Goal: Information Seeking & Learning: Learn about a topic

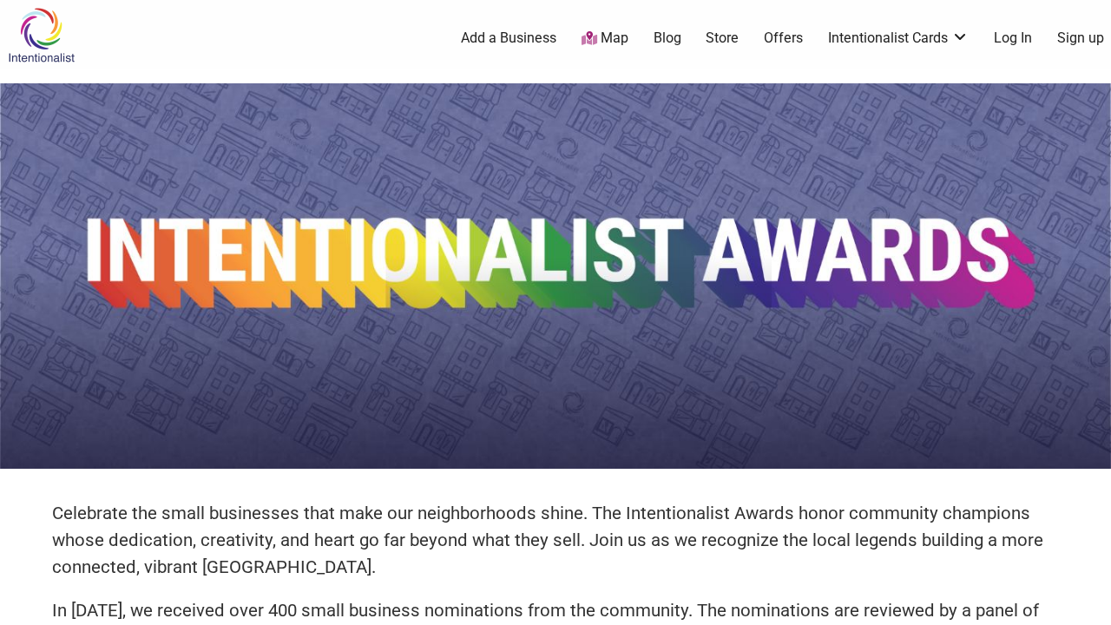
click at [43, 35] on img at bounding box center [41, 35] width 82 height 56
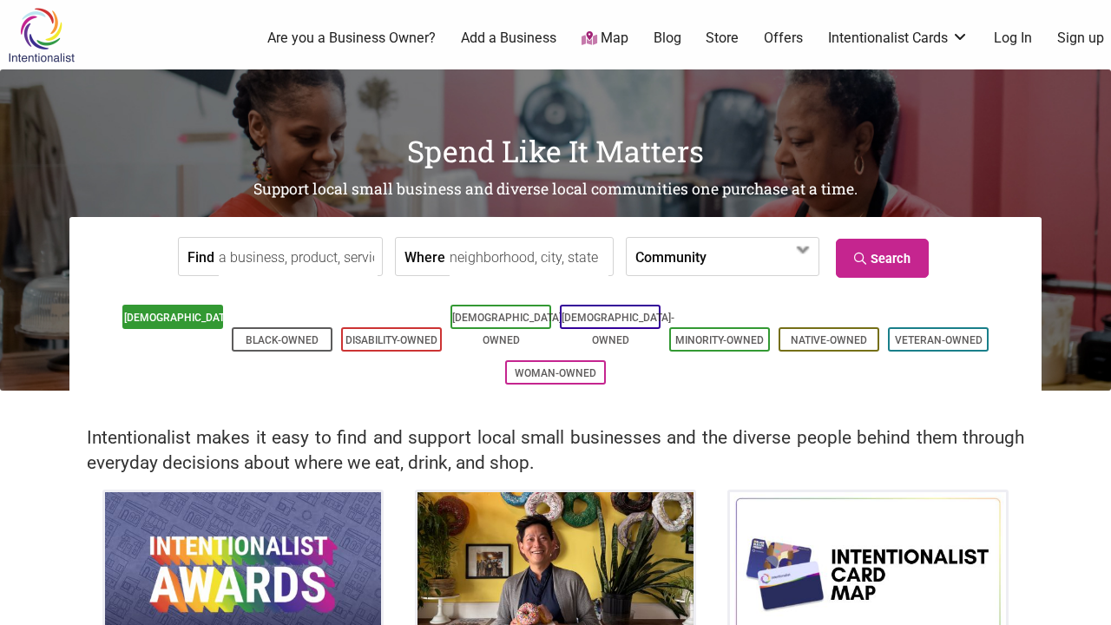
click at [184, 312] on link "[DEMOGRAPHIC_DATA]-Owned" at bounding box center [180, 329] width 113 height 35
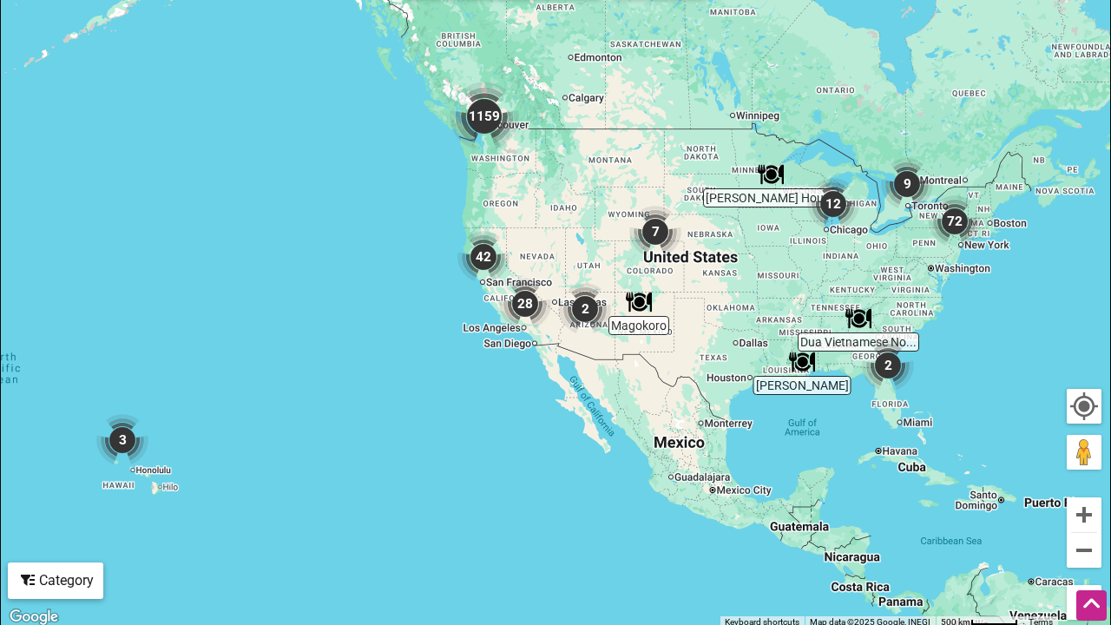
scroll to position [448, 0]
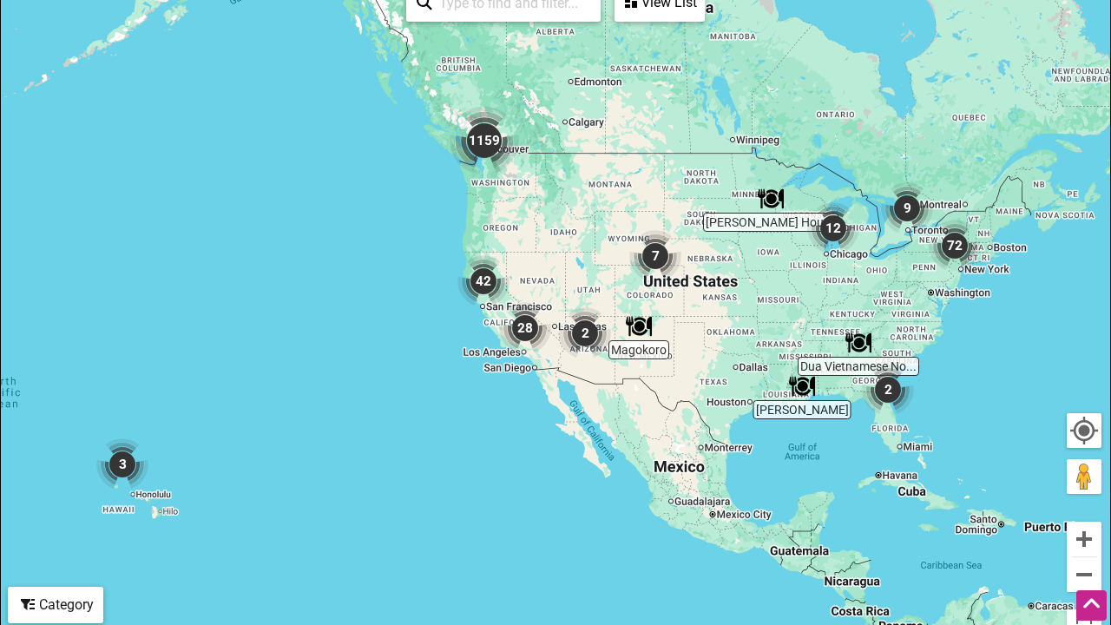
click at [490, 186] on div "To navigate, press the arrow keys." at bounding box center [555, 314] width 1109 height 675
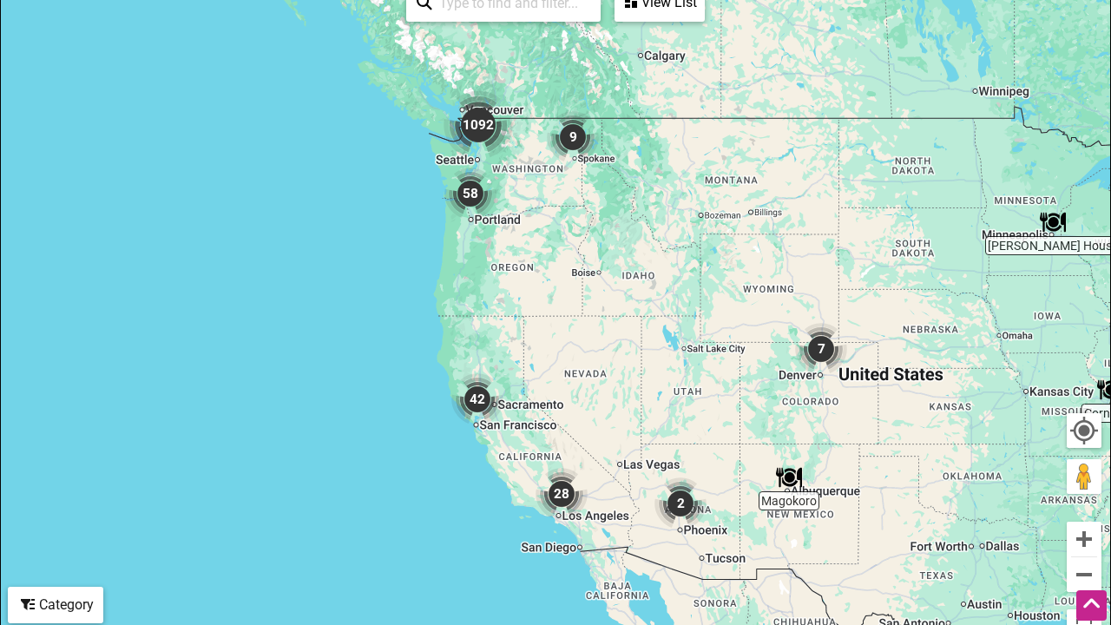
click at [503, 128] on img "1092" at bounding box center [478, 124] width 69 height 69
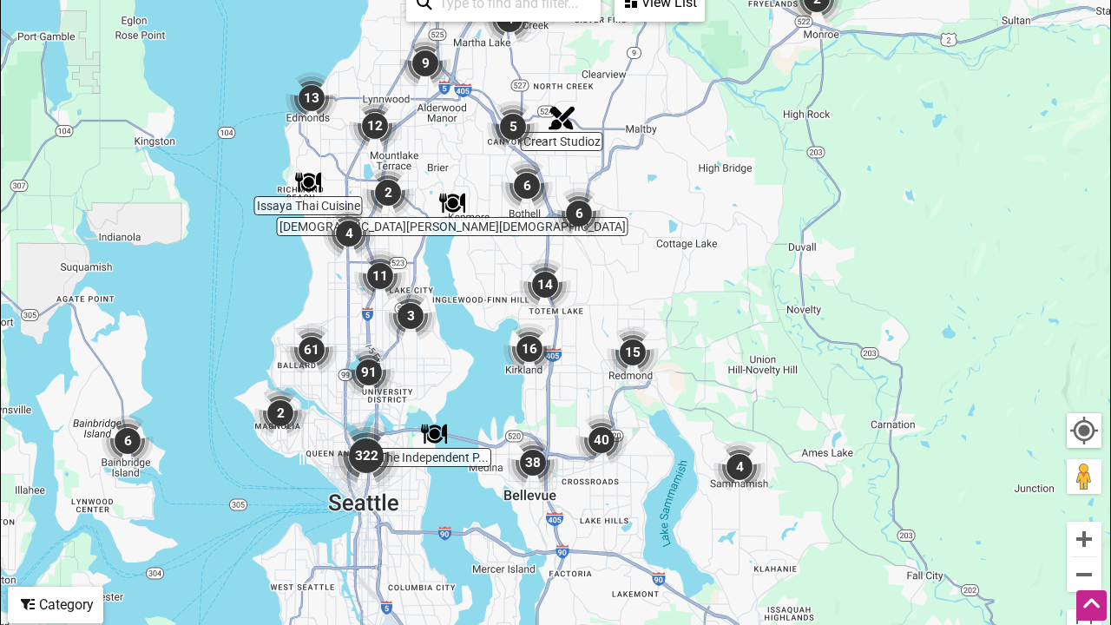
drag, startPoint x: 372, startPoint y: 477, endPoint x: 465, endPoint y: 338, distance: 167.6
click at [465, 338] on div "To navigate, press the arrow keys." at bounding box center [555, 314] width 1109 height 675
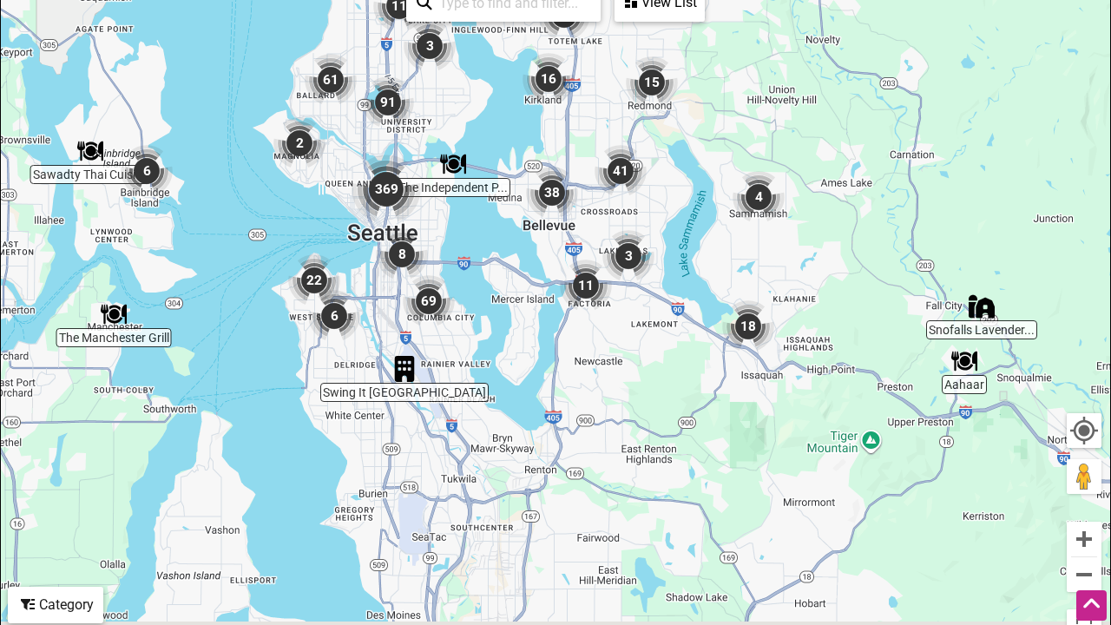
drag, startPoint x: 442, startPoint y: 492, endPoint x: 462, endPoint y: 204, distance: 288.9
click at [462, 204] on div "To navigate, press the arrow keys." at bounding box center [555, 314] width 1109 height 675
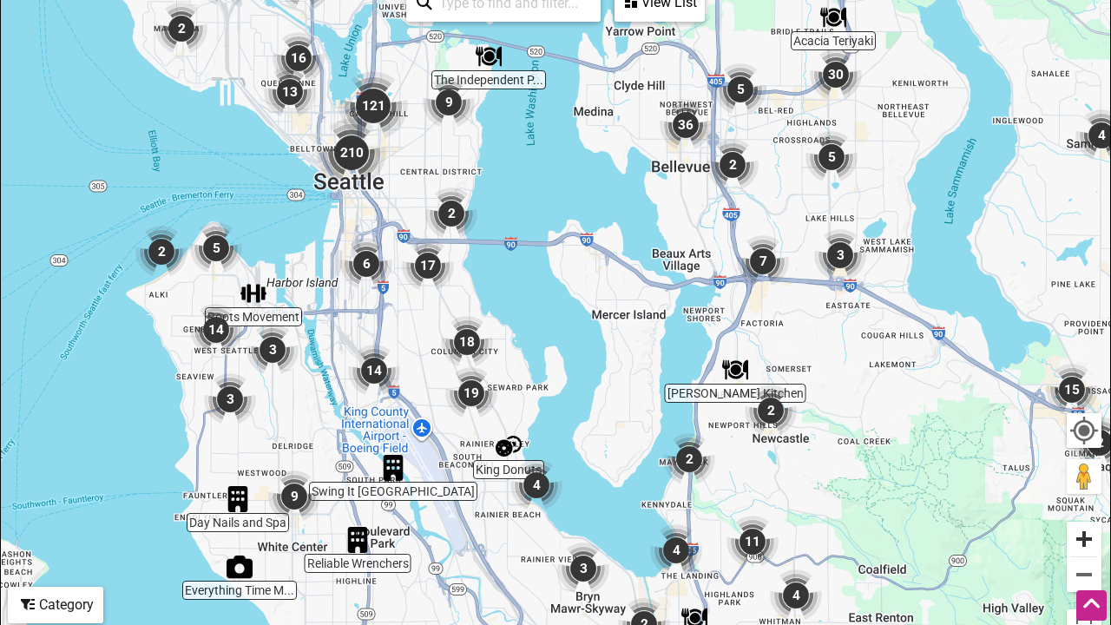
click at [1087, 541] on button "Zoom in" at bounding box center [1084, 539] width 35 height 35
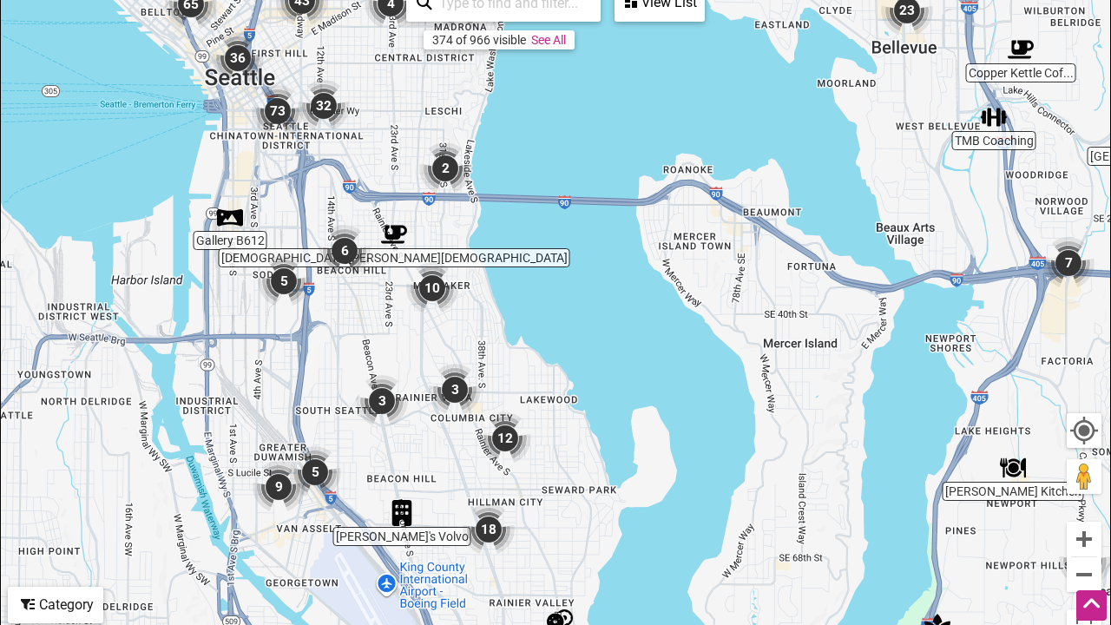
drag, startPoint x: 253, startPoint y: 111, endPoint x: 348, endPoint y: 136, distance: 98.7
click at [348, 136] on div "To navigate, press the arrow keys." at bounding box center [555, 314] width 1109 height 675
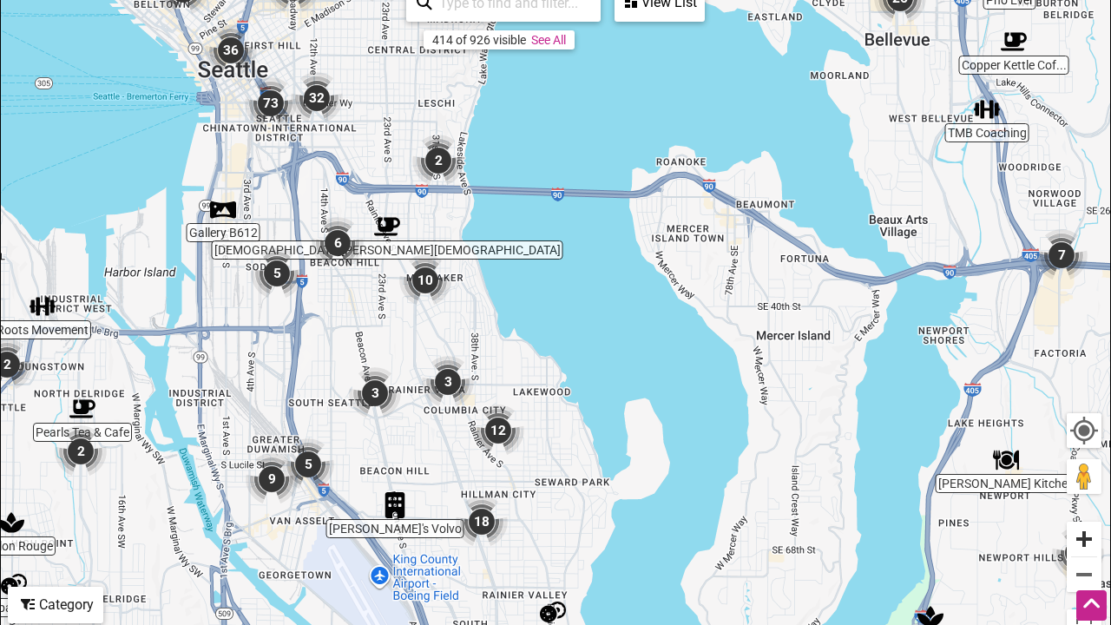
click at [1082, 532] on button "Zoom in" at bounding box center [1084, 539] width 35 height 35
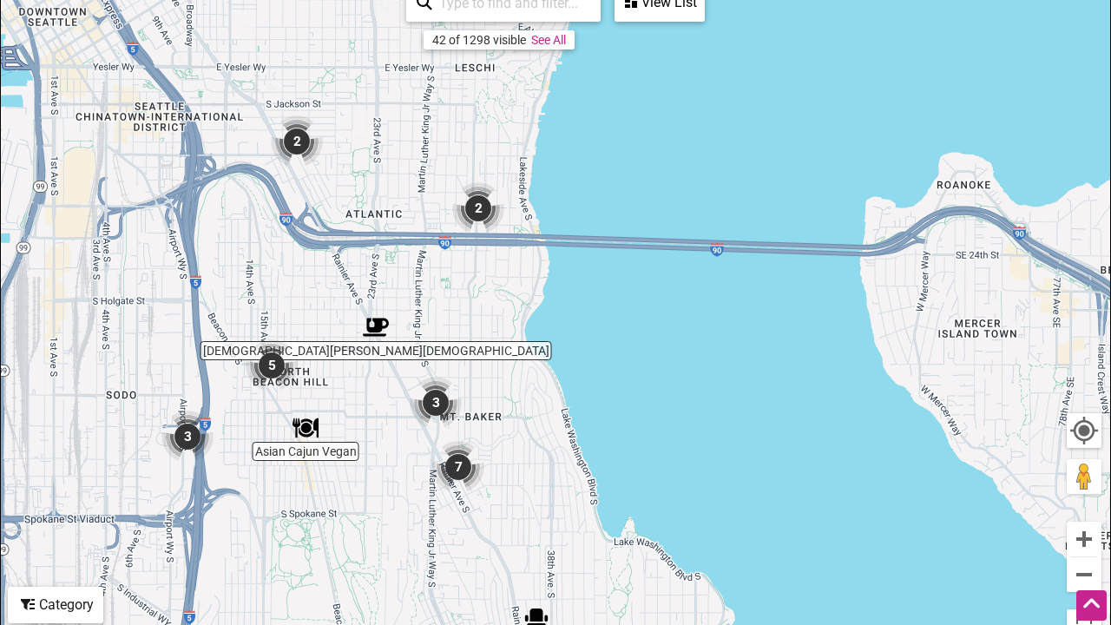
drag, startPoint x: 133, startPoint y: 173, endPoint x: 292, endPoint y: 349, distance: 237.2
click at [292, 349] on img "5" at bounding box center [272, 365] width 52 height 52
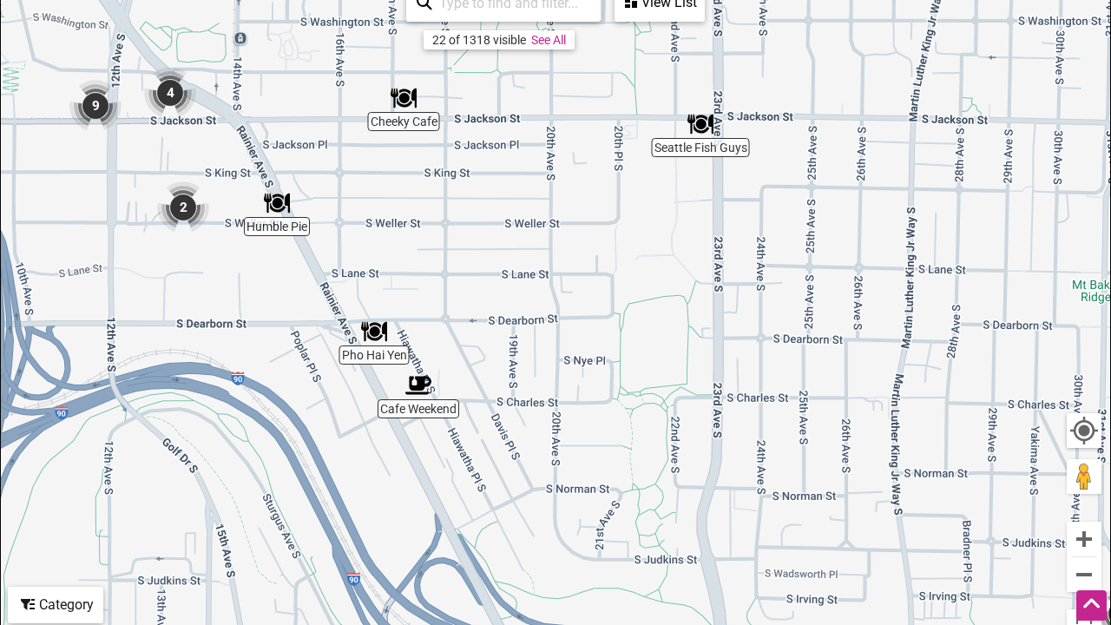
drag, startPoint x: 277, startPoint y: 84, endPoint x: 328, endPoint y: 209, distance: 135.1
click at [328, 209] on div "To navigate, press the arrow keys." at bounding box center [555, 314] width 1109 height 675
click at [423, 184] on div "To navigate, press the arrow keys." at bounding box center [555, 314] width 1109 height 675
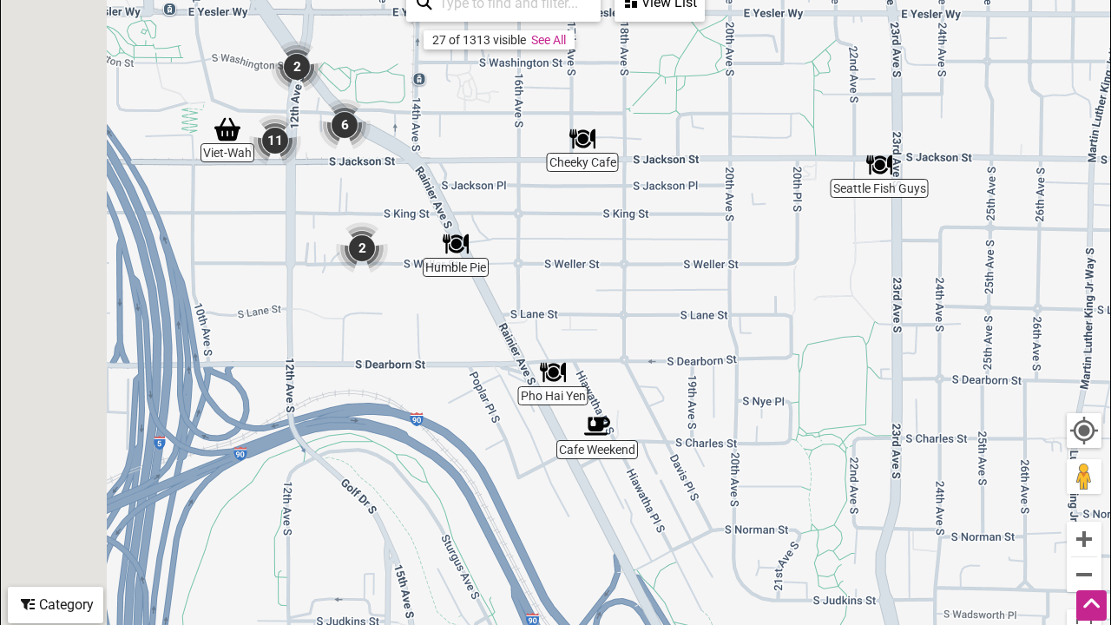
drag, startPoint x: 423, startPoint y: 184, endPoint x: 611, endPoint y: 227, distance: 193.1
click at [611, 227] on div "To navigate, press the arrow keys." at bounding box center [555, 314] width 1109 height 675
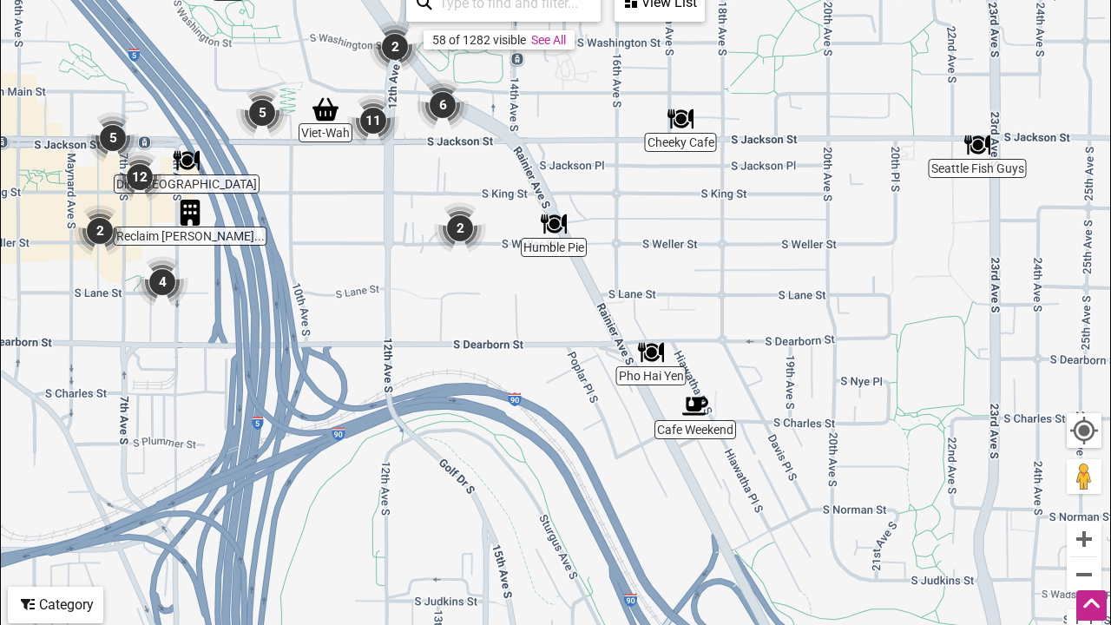
drag, startPoint x: 337, startPoint y: 194, endPoint x: 427, endPoint y: 174, distance: 92.5
click at [427, 174] on div "To navigate, press the arrow keys." at bounding box center [555, 314] width 1109 height 675
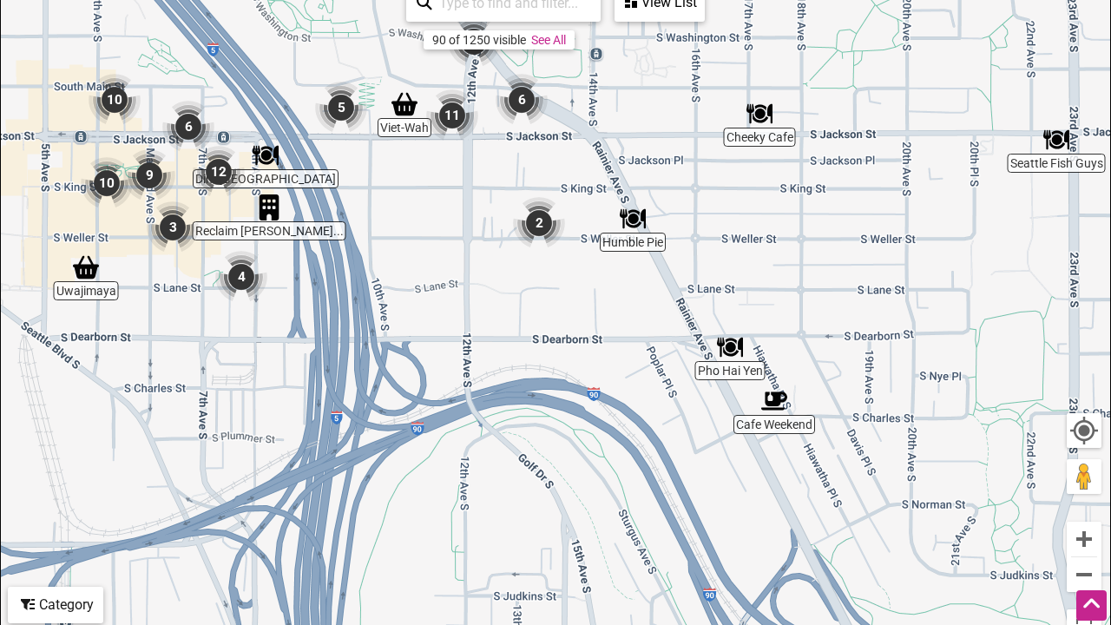
drag, startPoint x: 334, startPoint y: 174, endPoint x: 423, endPoint y: 173, distance: 88.5
click at [423, 173] on div "To navigate, press the arrow keys." at bounding box center [555, 314] width 1109 height 675
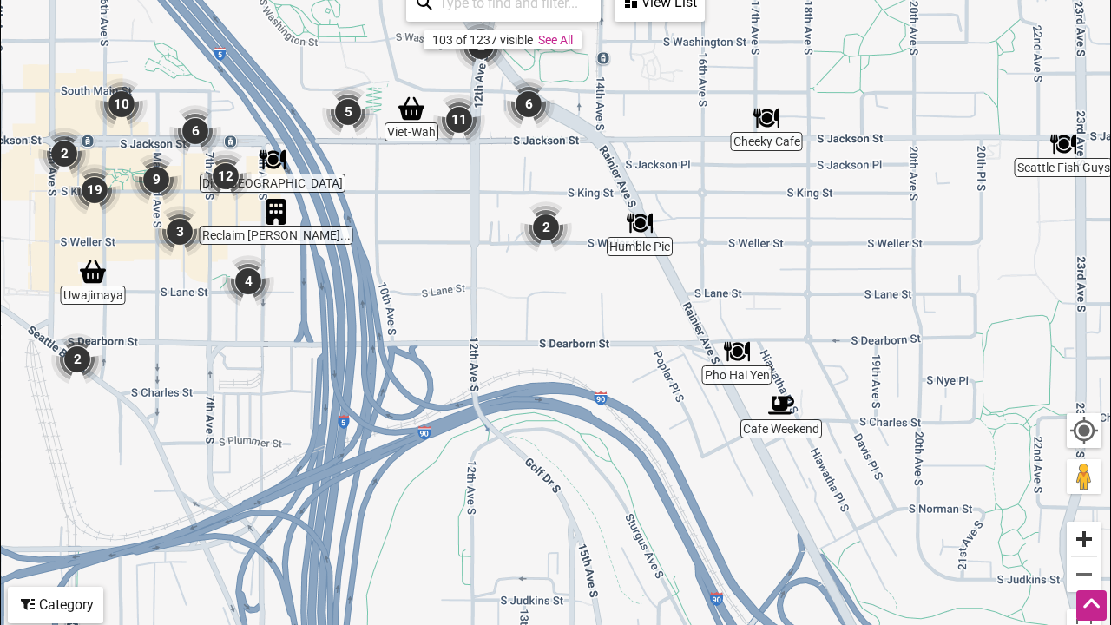
click at [1082, 530] on button "Zoom in" at bounding box center [1084, 539] width 35 height 35
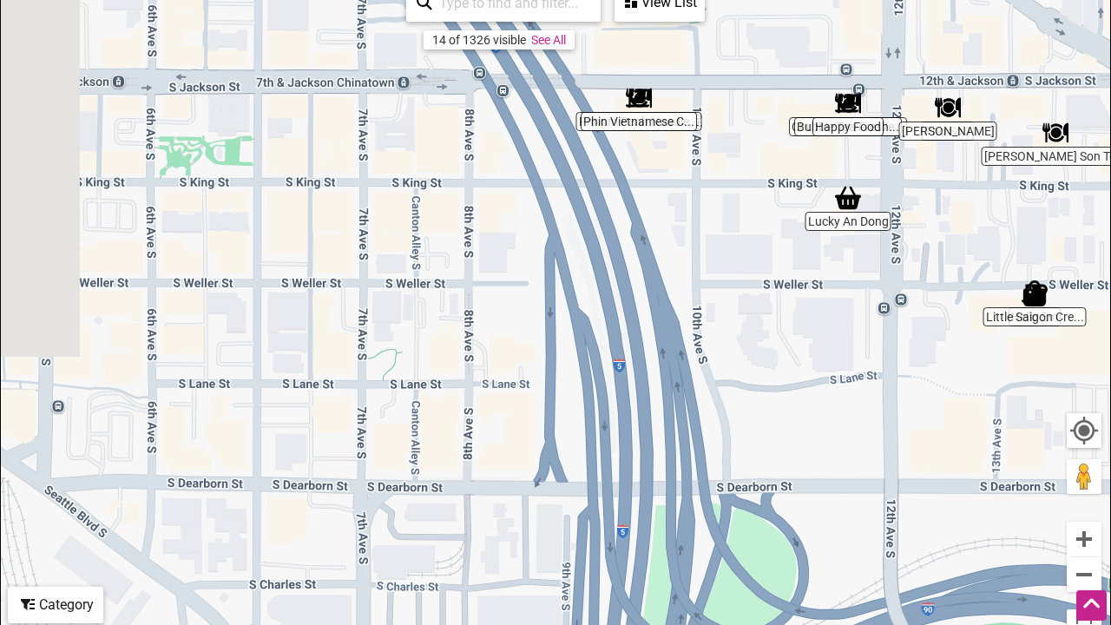
drag, startPoint x: 307, startPoint y: 265, endPoint x: 810, endPoint y: 380, distance: 515.7
click at [810, 380] on div "To navigate, press the arrow keys." at bounding box center [555, 314] width 1109 height 675
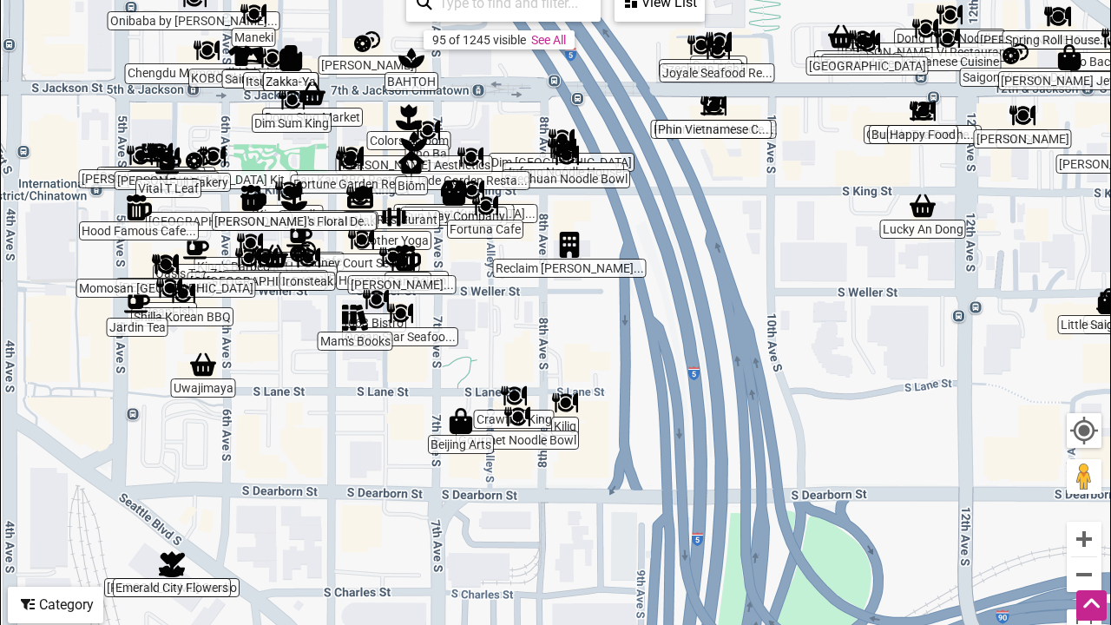
drag, startPoint x: 187, startPoint y: 142, endPoint x: 263, endPoint y: 146, distance: 75.6
click at [263, 146] on div "To navigate, press the arrow keys." at bounding box center [555, 314] width 1109 height 675
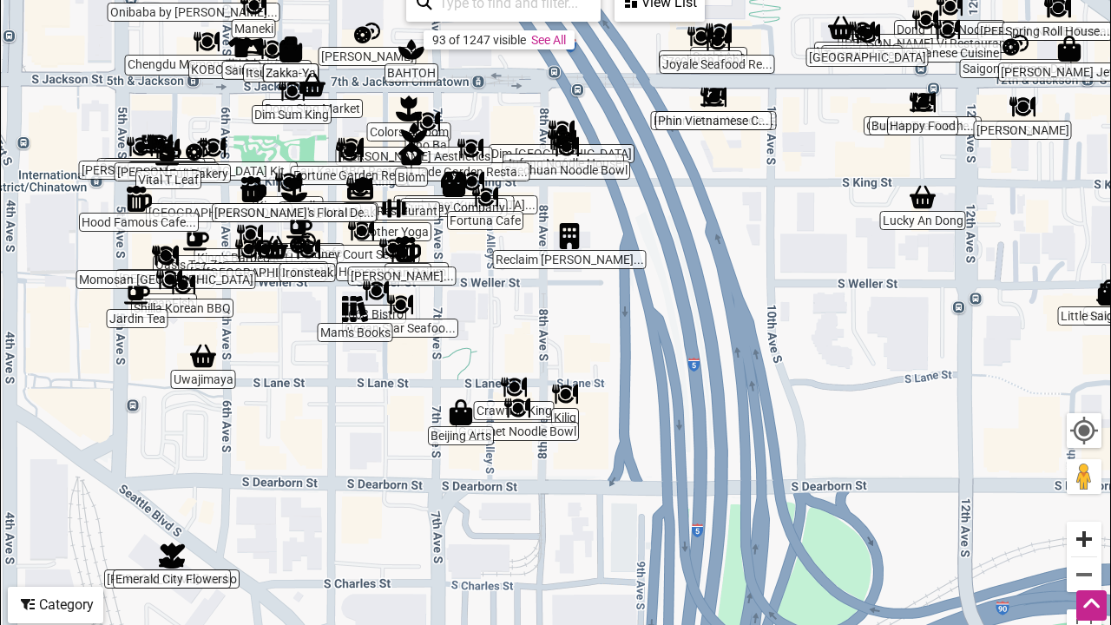
click at [1086, 533] on button "Zoom in" at bounding box center [1084, 539] width 35 height 35
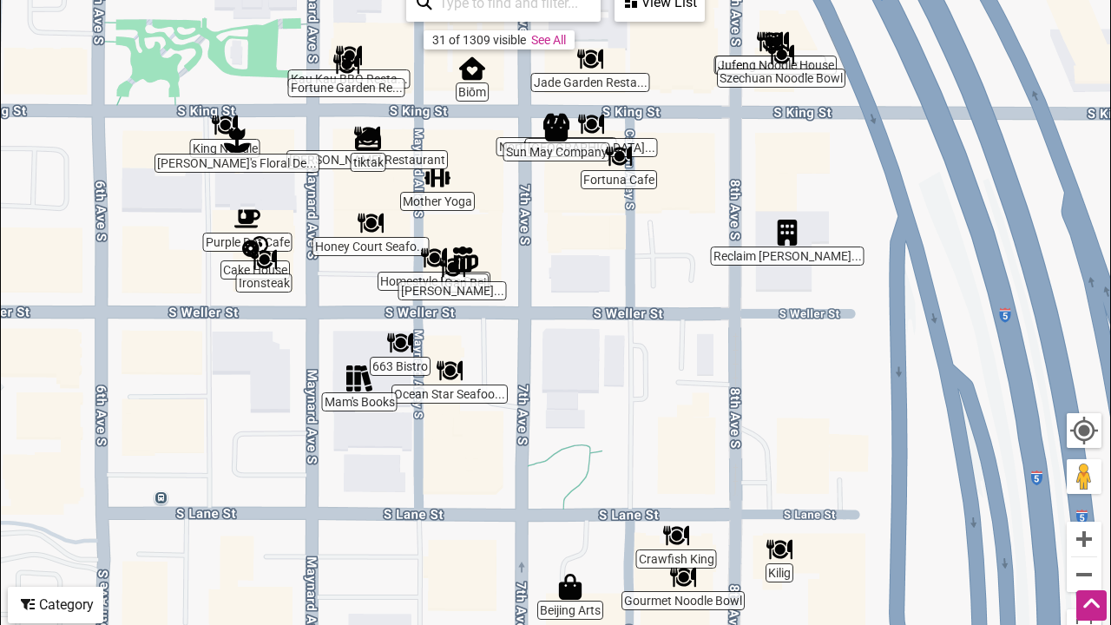
drag, startPoint x: 371, startPoint y: 302, endPoint x: 581, endPoint y: 367, distance: 219.9
click at [581, 367] on div "To navigate, press the arrow keys." at bounding box center [555, 314] width 1109 height 675
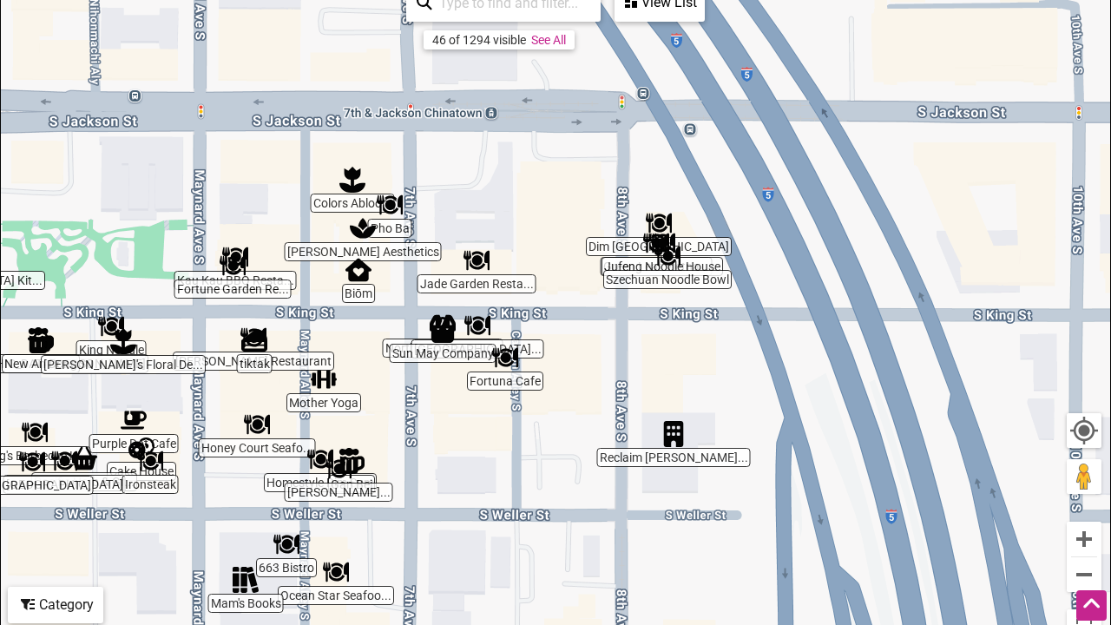
drag, startPoint x: 560, startPoint y: 243, endPoint x: 446, endPoint y: 444, distance: 231.3
click at [446, 444] on div "To navigate, press the arrow keys." at bounding box center [555, 314] width 1109 height 675
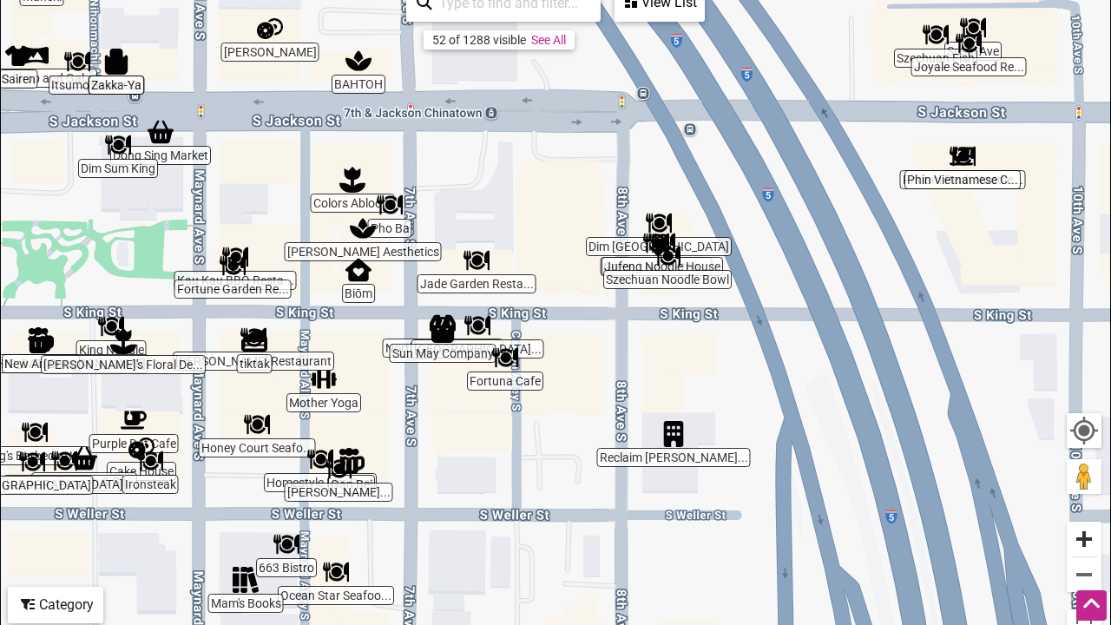
click at [1083, 540] on button "Zoom in" at bounding box center [1084, 539] width 35 height 35
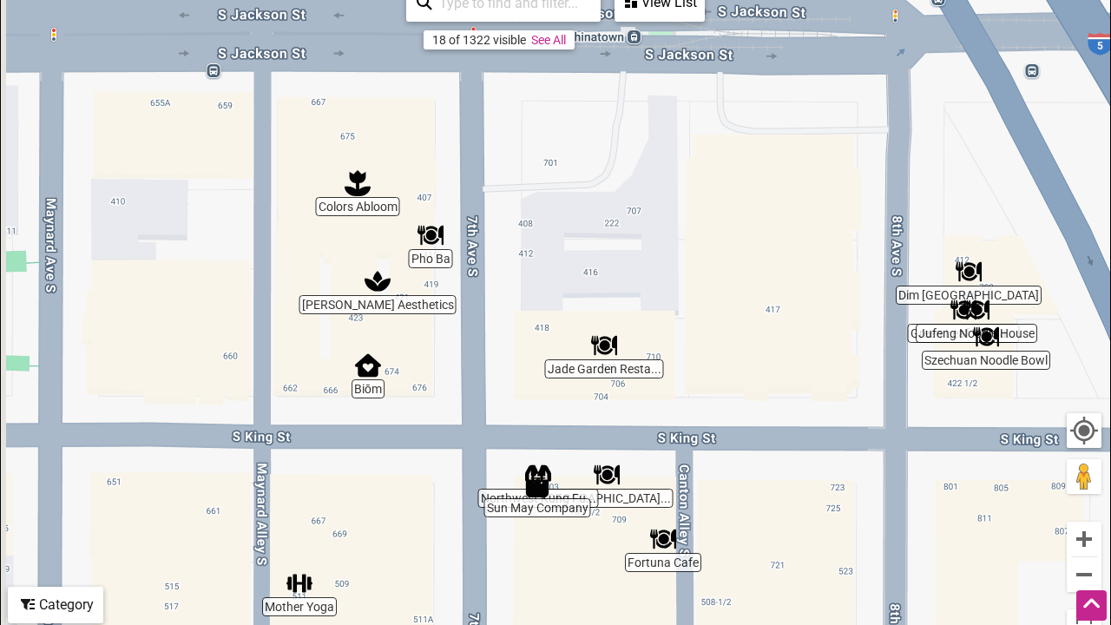
drag, startPoint x: 309, startPoint y: 96, endPoint x: 518, endPoint y: 227, distance: 246.4
click at [518, 227] on div "To navigate, press the arrow keys." at bounding box center [555, 314] width 1109 height 675
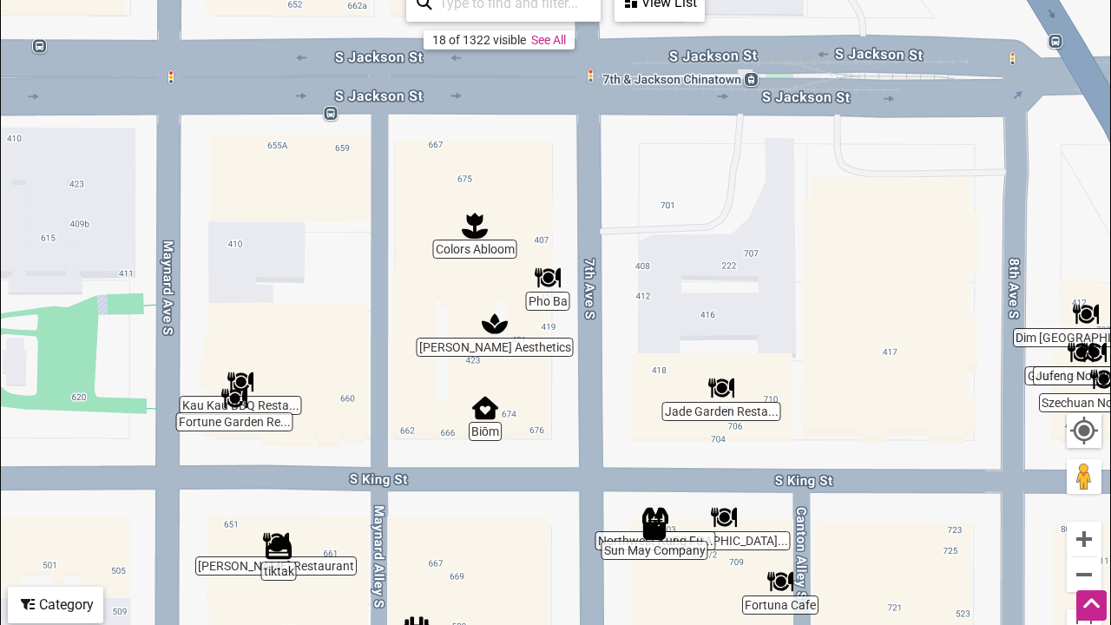
drag, startPoint x: 188, startPoint y: 164, endPoint x: 306, endPoint y: 225, distance: 132.0
click at [306, 225] on div "To navigate, press the arrow keys." at bounding box center [555, 314] width 1109 height 675
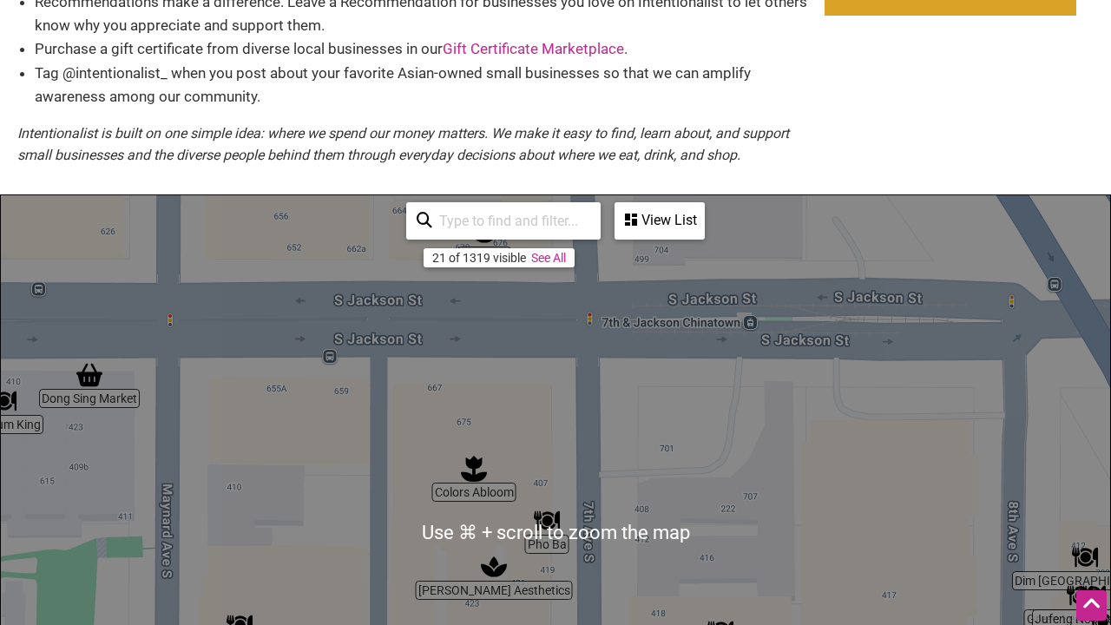
scroll to position [218, 0]
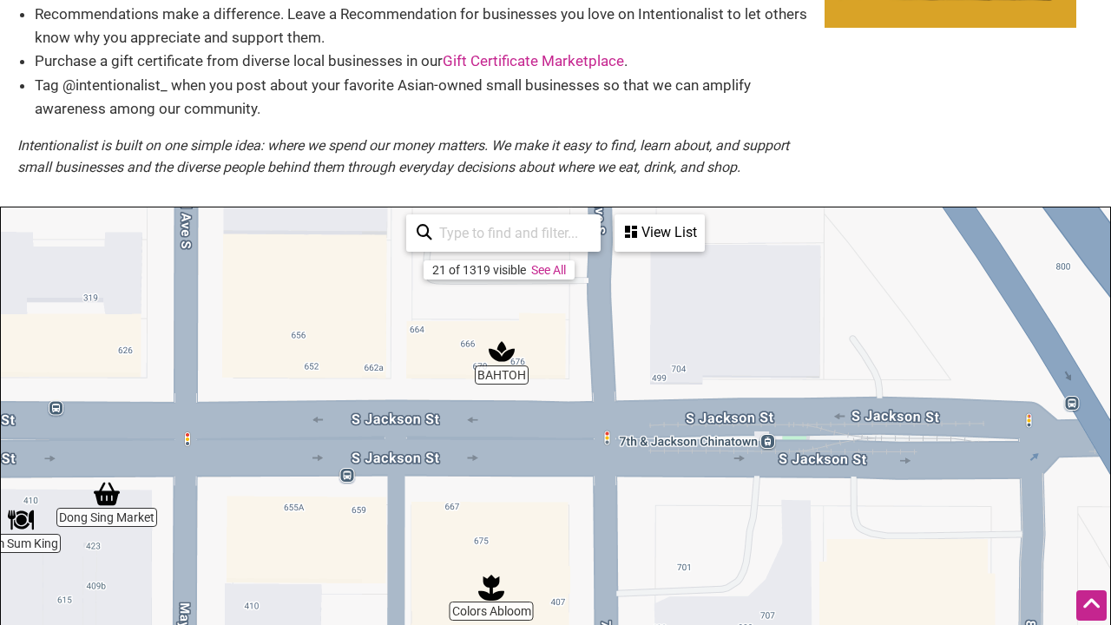
drag, startPoint x: 352, startPoint y: 249, endPoint x: 369, endPoint y: 358, distance: 110.7
click at [369, 358] on div "To navigate, press the arrow keys." at bounding box center [555, 544] width 1109 height 675
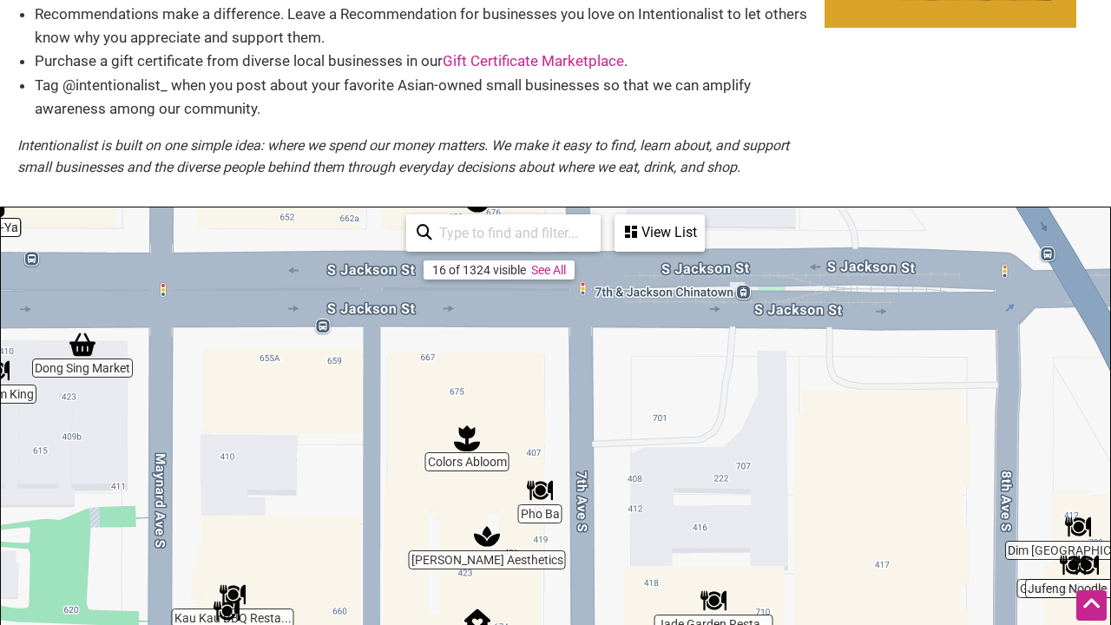
drag, startPoint x: 595, startPoint y: 525, endPoint x: 570, endPoint y: 373, distance: 153.8
click at [570, 373] on div "To navigate, press the arrow keys." at bounding box center [555, 544] width 1109 height 675
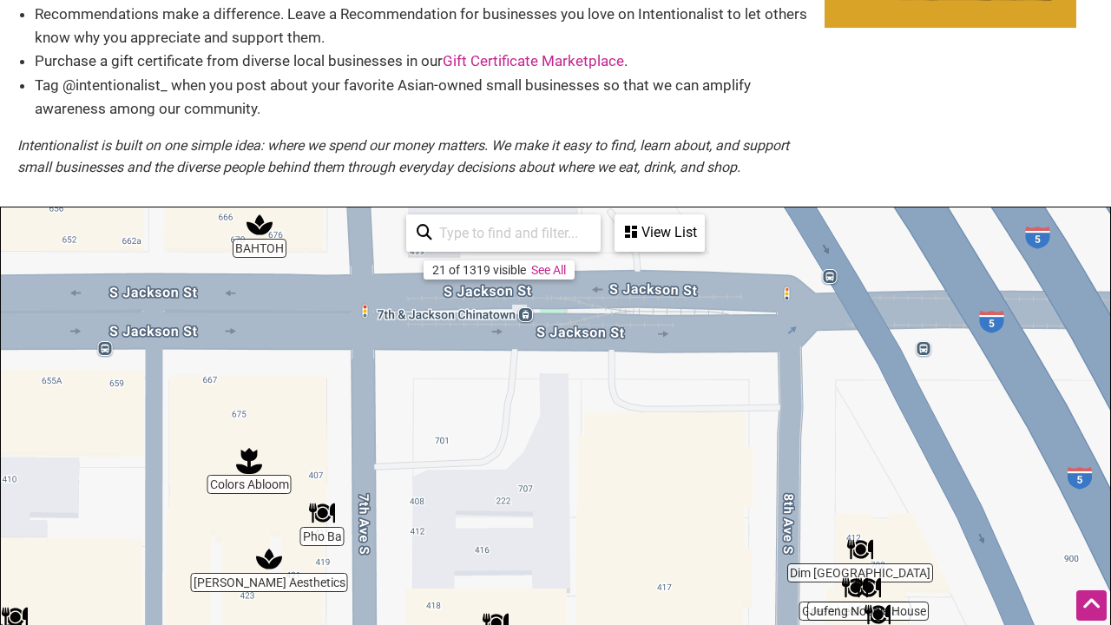
drag, startPoint x: 496, startPoint y: 441, endPoint x: 278, endPoint y: 461, distance: 218.8
click at [278, 461] on div "To navigate, press the arrow keys." at bounding box center [555, 544] width 1109 height 675
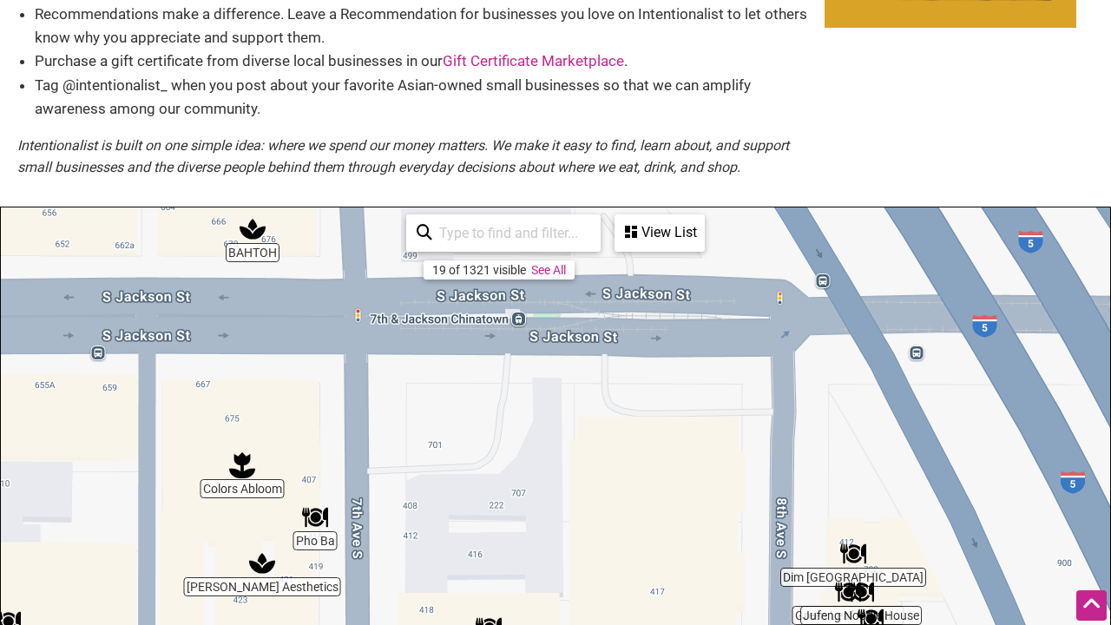
drag, startPoint x: 694, startPoint y: 443, endPoint x: 799, endPoint y: 421, distance: 107.2
click at [799, 421] on div "To navigate, press the arrow keys." at bounding box center [555, 544] width 1109 height 675
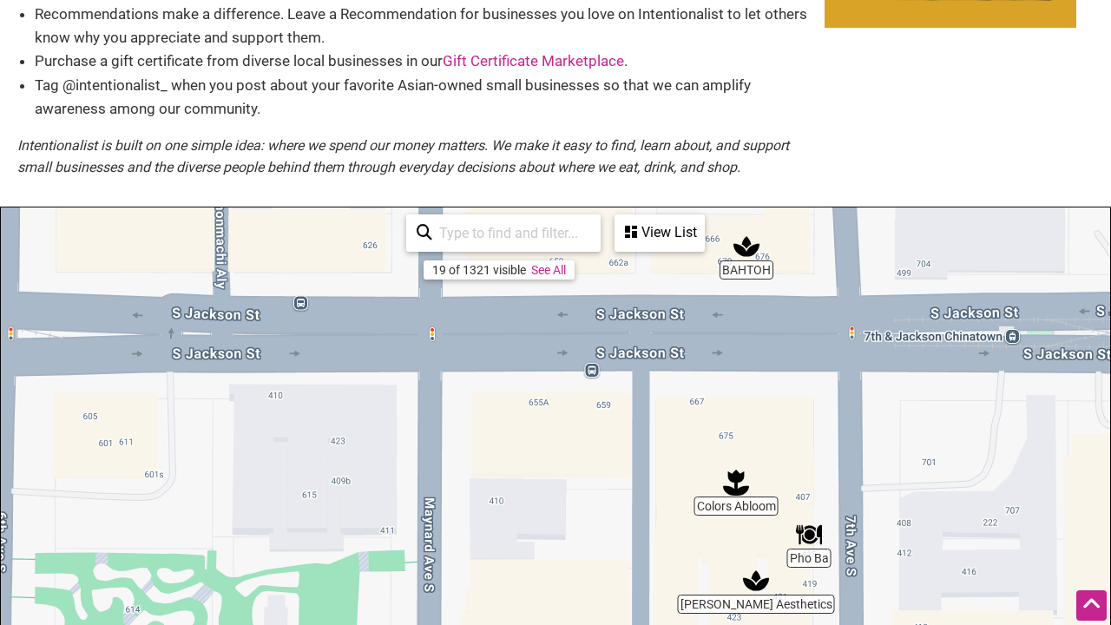
drag, startPoint x: 358, startPoint y: 364, endPoint x: 737, endPoint y: 404, distance: 380.5
click at [737, 404] on div "To navigate, press the arrow keys." at bounding box center [555, 544] width 1109 height 675
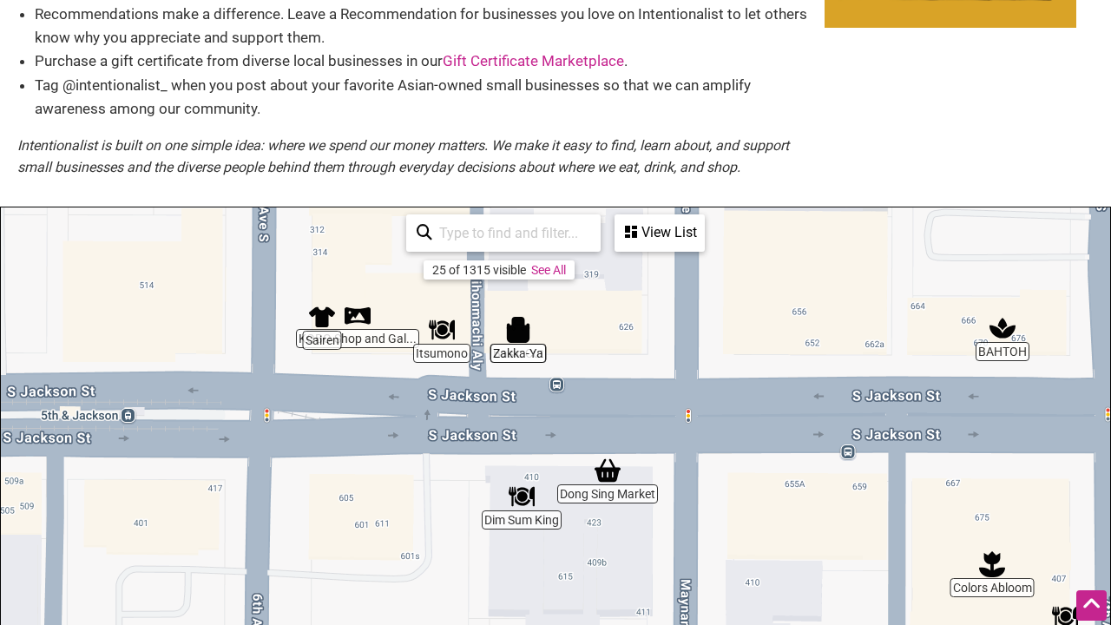
drag, startPoint x: 236, startPoint y: 346, endPoint x: 503, endPoint y: 464, distance: 291.1
click at [503, 464] on div "To navigate, press the arrow keys." at bounding box center [555, 544] width 1109 height 675
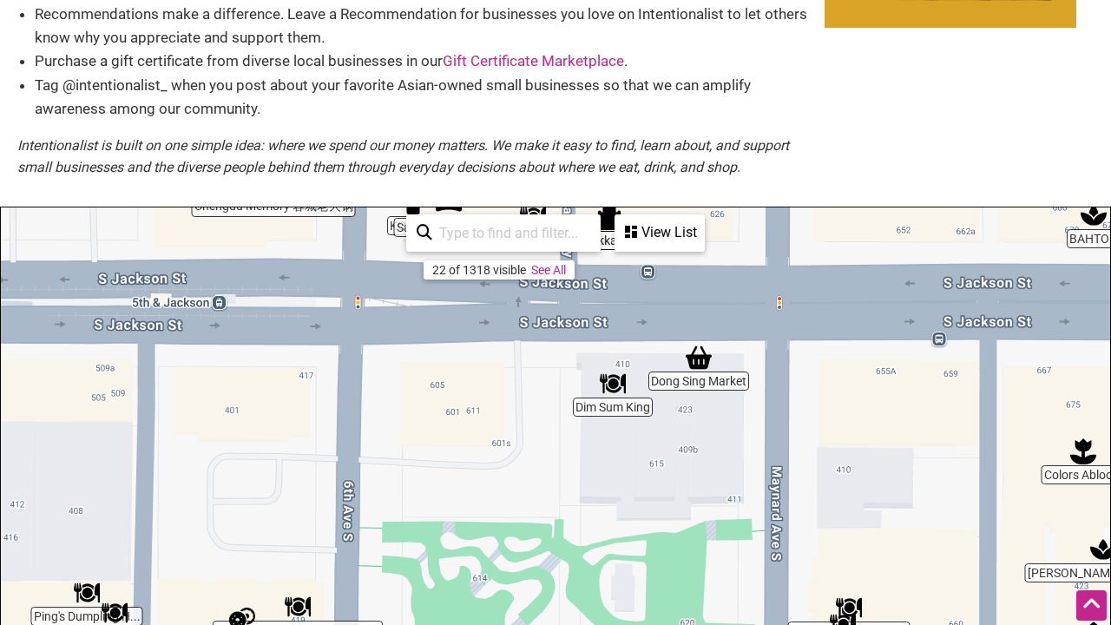
drag, startPoint x: 262, startPoint y: 392, endPoint x: 339, endPoint y: 212, distance: 196.0
click at [339, 212] on div "To navigate, press the arrow keys." at bounding box center [555, 544] width 1109 height 675
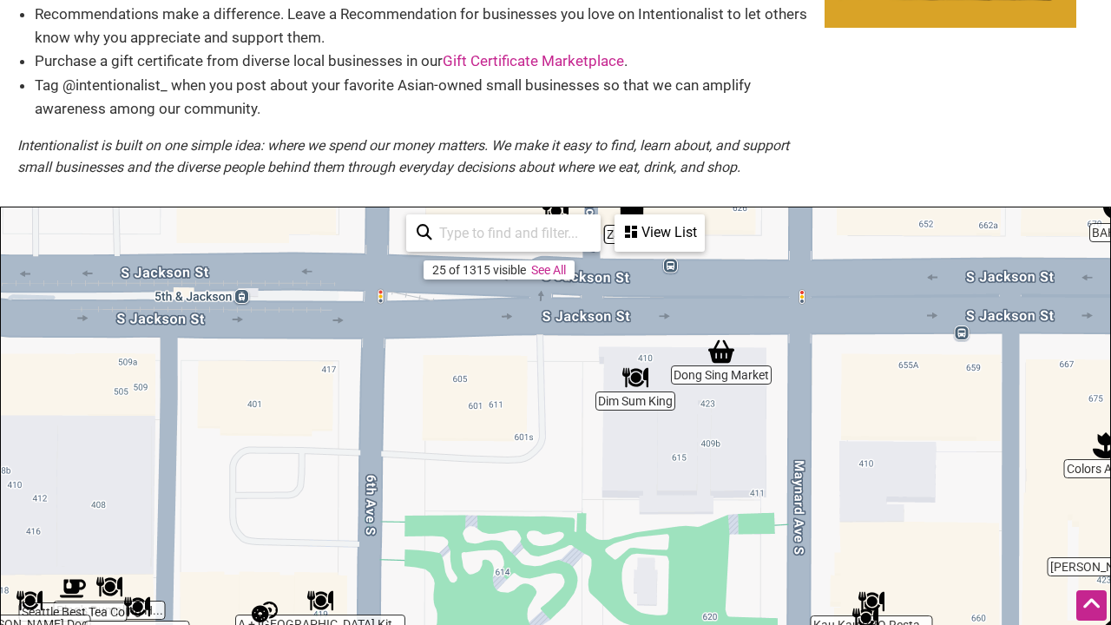
drag, startPoint x: 400, startPoint y: 404, endPoint x: 424, endPoint y: 409, distance: 24.9
click at [424, 410] on div "To navigate, press the arrow keys." at bounding box center [555, 544] width 1109 height 675
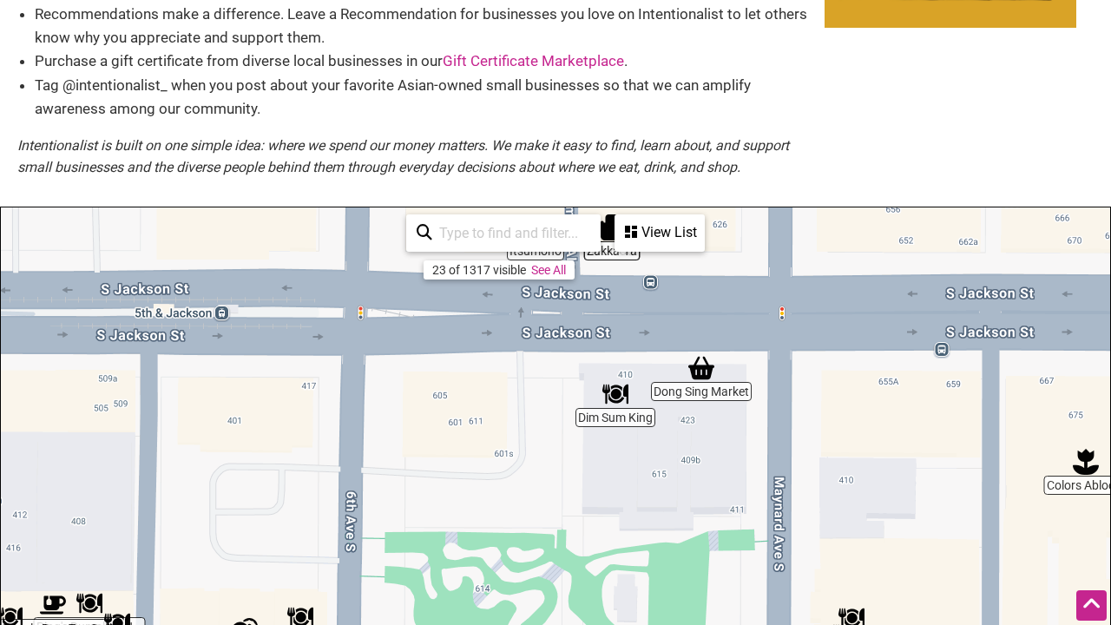
drag, startPoint x: 424, startPoint y: 410, endPoint x: 392, endPoint y: 444, distance: 47.3
click at [392, 444] on div "To navigate, press the arrow keys." at bounding box center [555, 544] width 1109 height 675
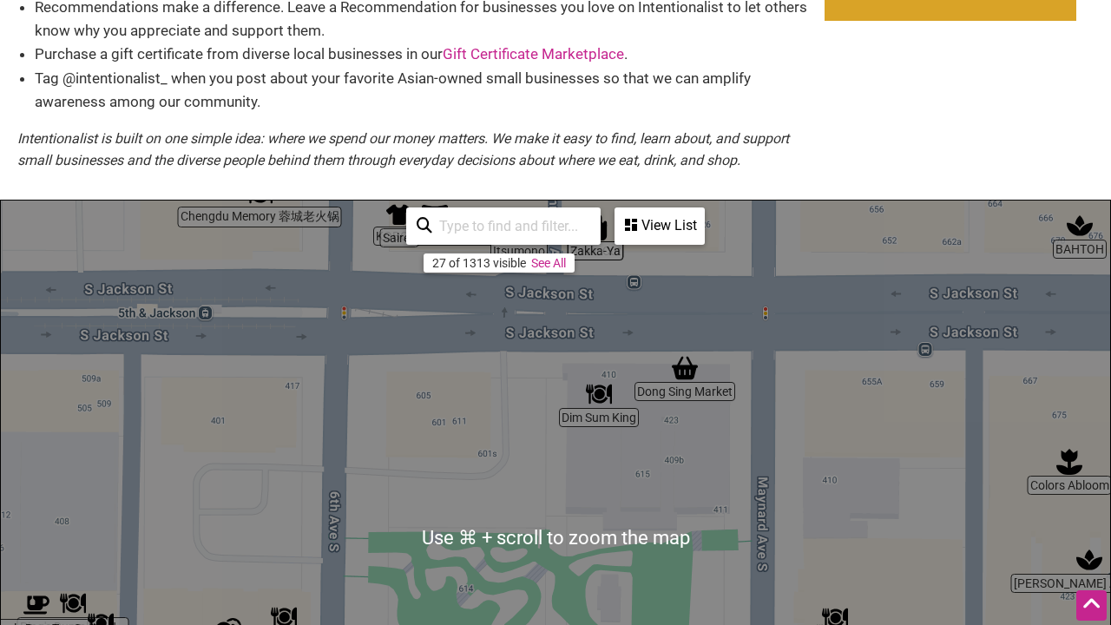
scroll to position [227, 0]
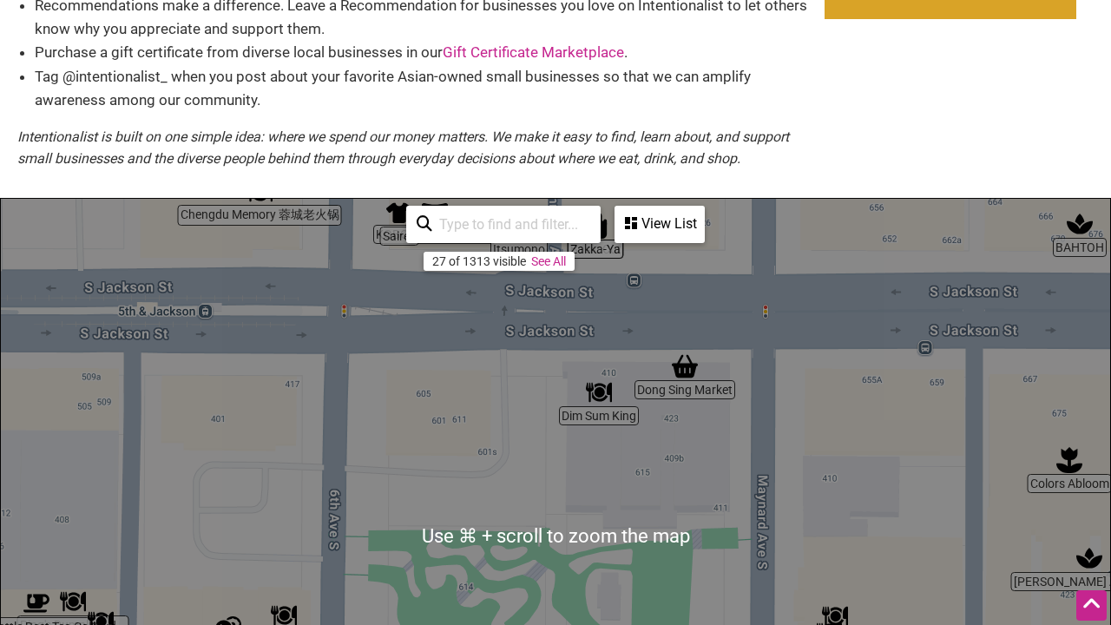
click at [621, 487] on div "To navigate, press the arrow keys." at bounding box center [555, 536] width 1109 height 675
click at [469, 433] on div "To navigate, press the arrow keys." at bounding box center [555, 536] width 1109 height 675
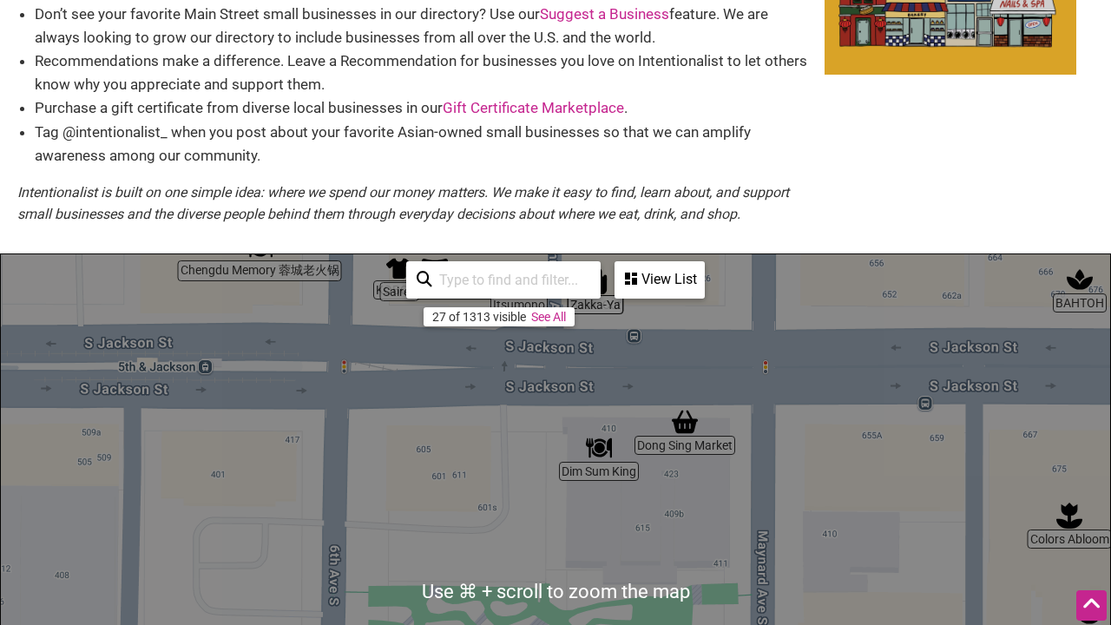
scroll to position [173, 0]
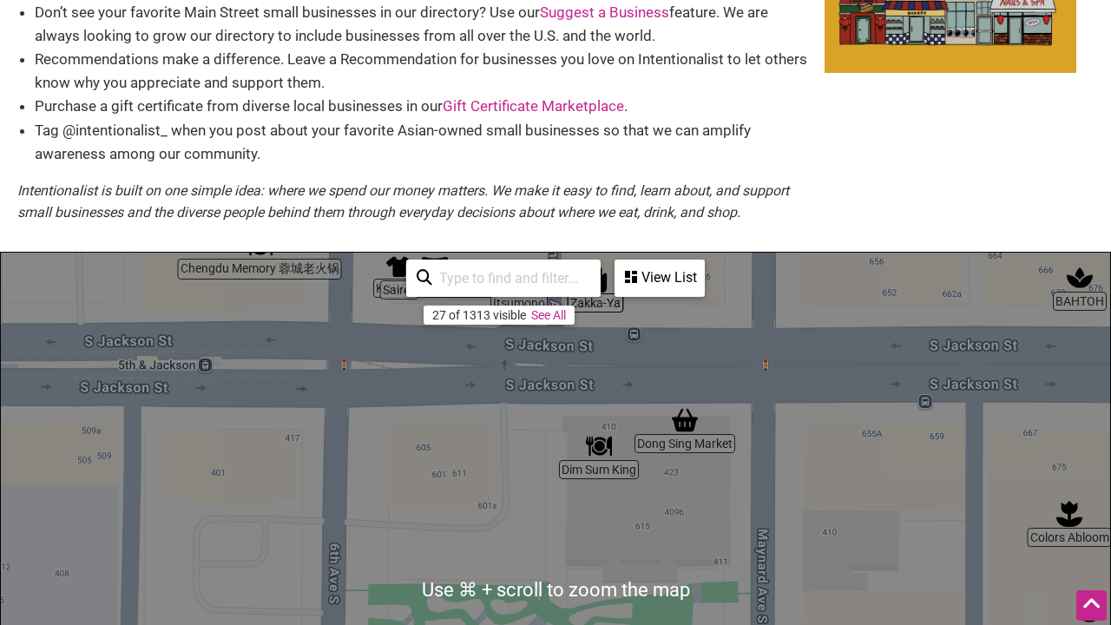
click at [651, 530] on div "To navigate, press the arrow keys." at bounding box center [555, 590] width 1109 height 675
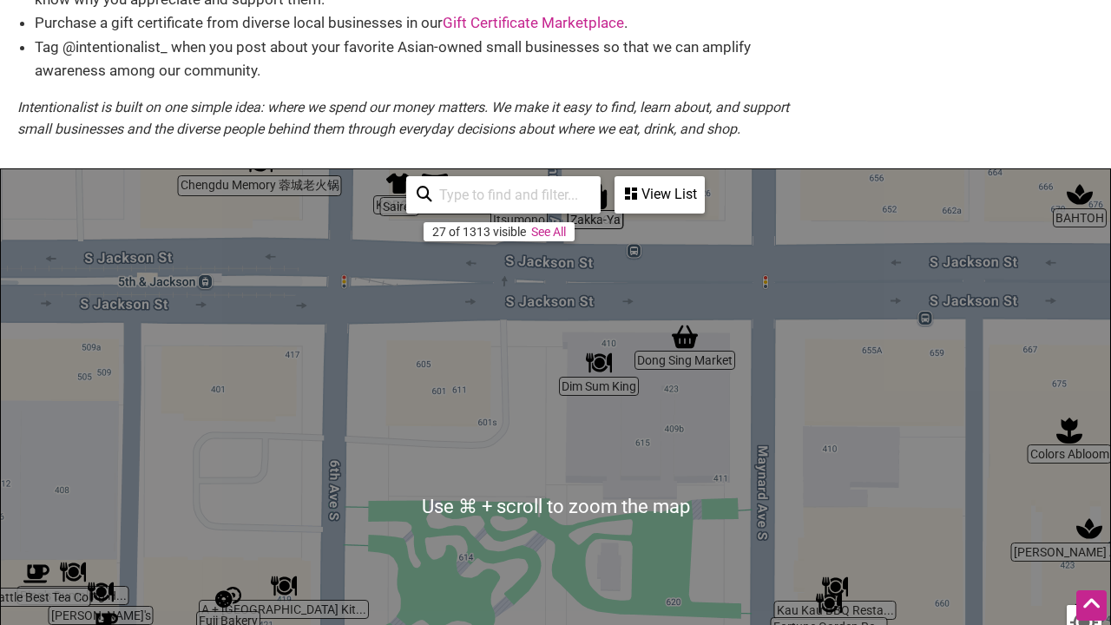
scroll to position [256, 0]
